Goal: Information Seeking & Learning: Find specific fact

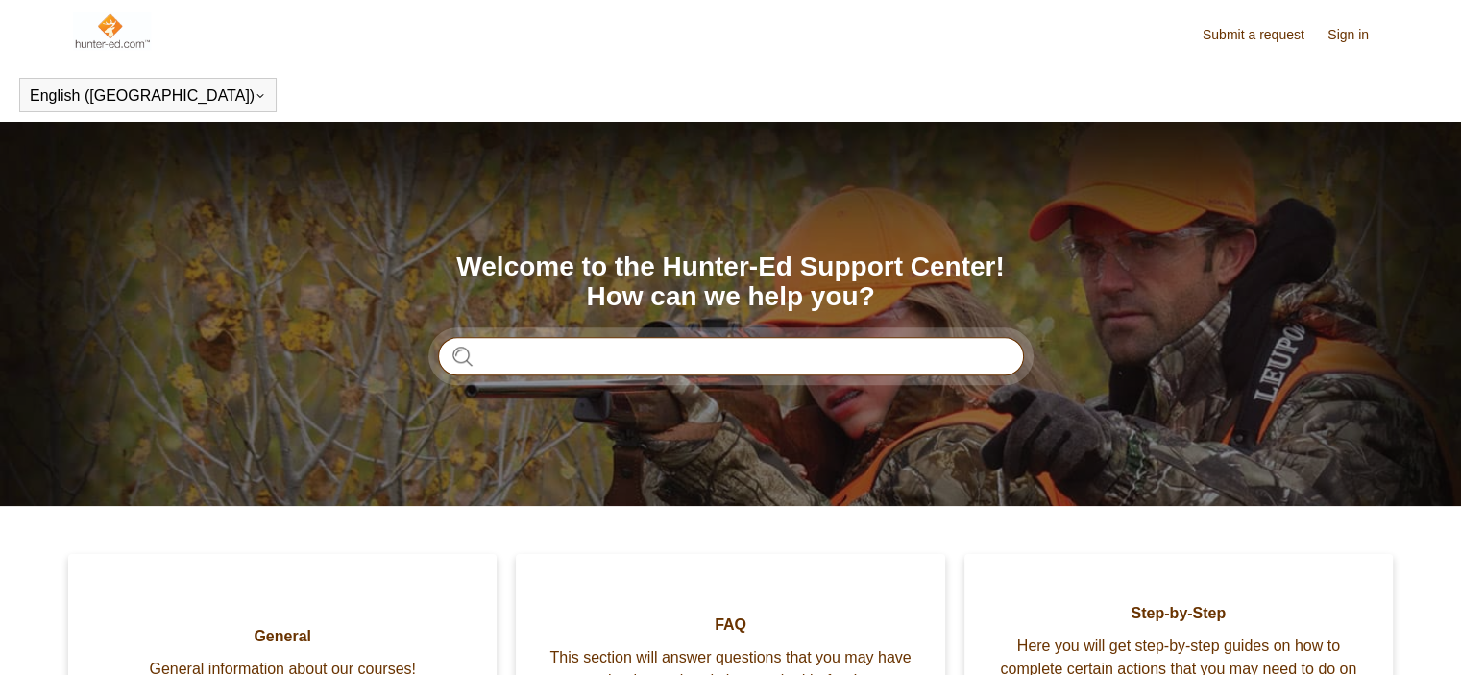
click at [659, 356] on input "Search" at bounding box center [731, 356] width 586 height 38
type input "**********"
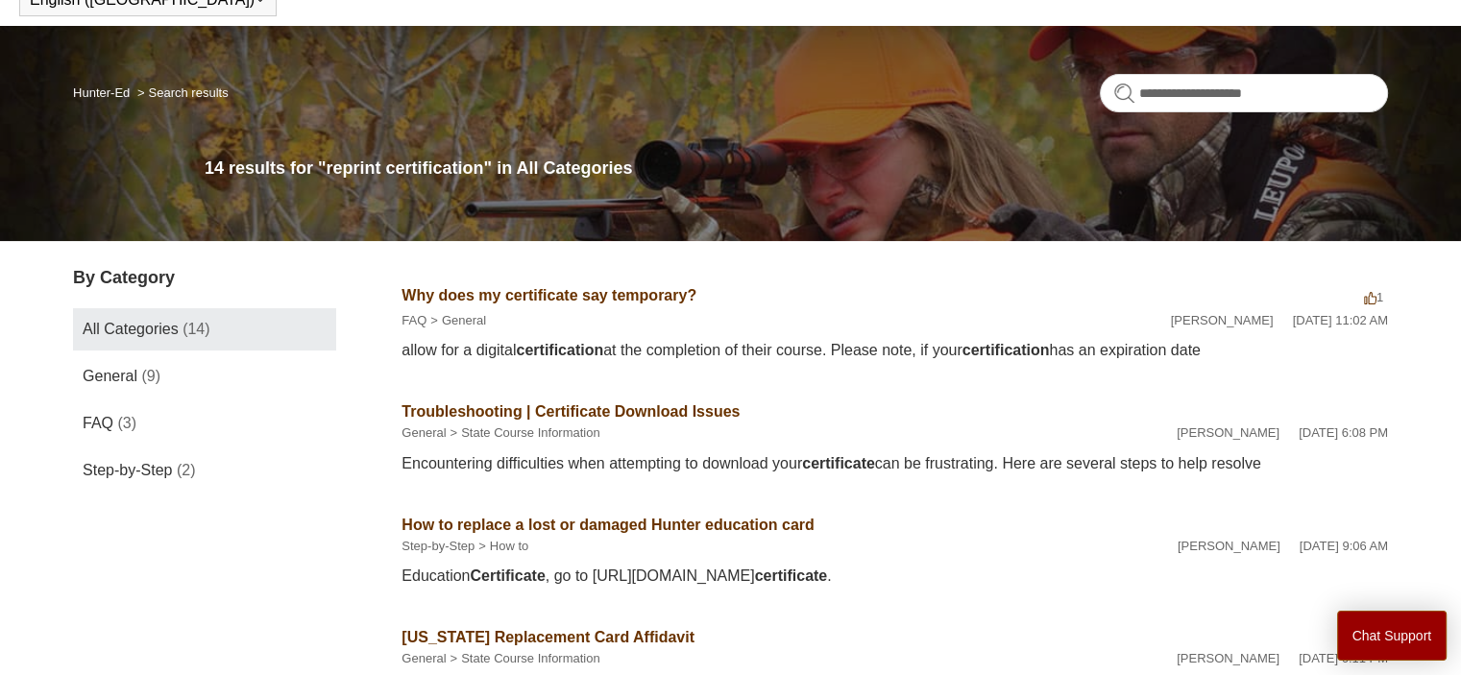
scroll to position [192, 0]
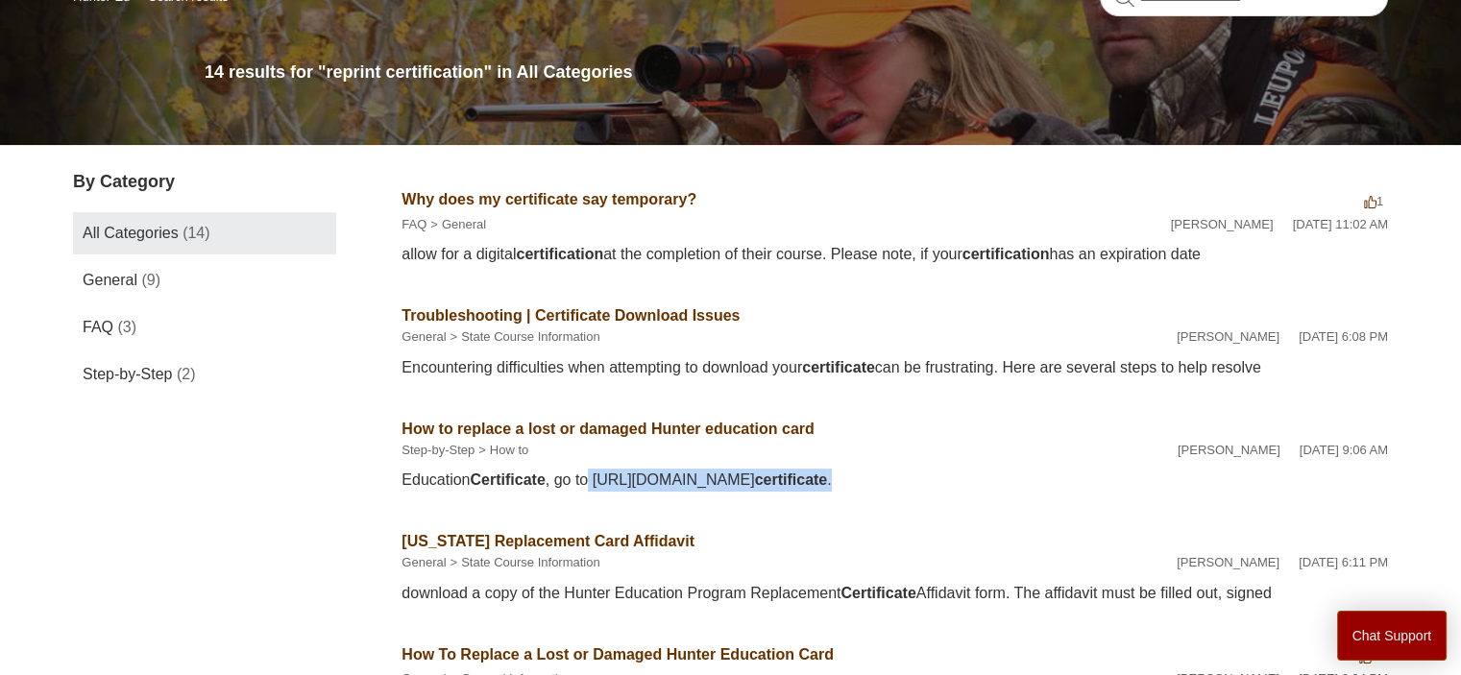
drag, startPoint x: 611, startPoint y: 479, endPoint x: 1347, endPoint y: 490, distance: 736.0
click at [1347, 490] on div "Education Certificate , go to https://www.wildlife.ca.gov/Hunter-Education/FAQ#…" at bounding box center [895, 480] width 987 height 23
copy div "https://www.wildlife.ca.gov/Hunter-Education/FAQ#29812903-how-do-i-replace-a-lo…"
